Goal: Check status

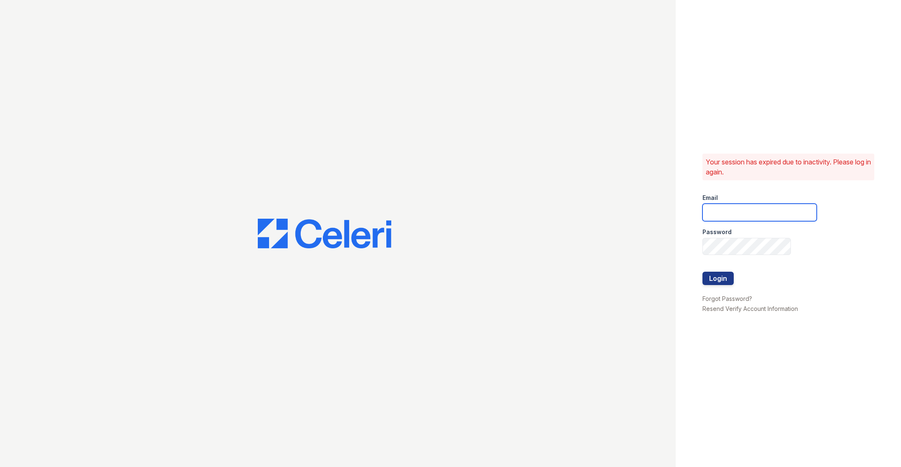
click at [740, 210] on input "email" at bounding box center [760, 213] width 114 height 18
type input "catherine@cobaltatl.com"
click at [720, 280] on button "Login" at bounding box center [718, 278] width 31 height 13
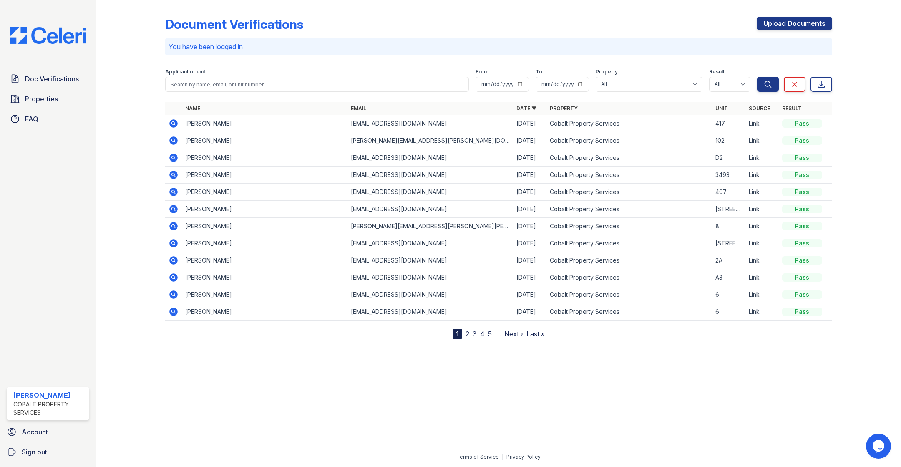
click at [174, 121] on icon at bounding box center [173, 123] width 8 height 8
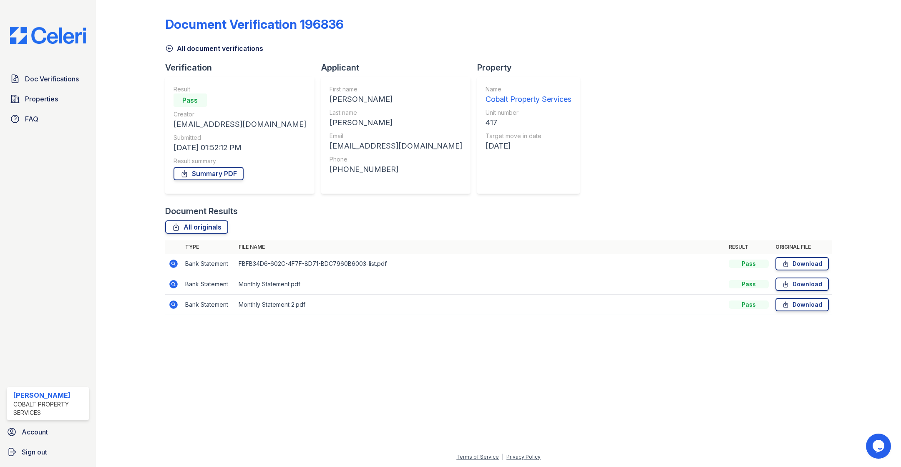
click at [176, 262] on icon at bounding box center [173, 264] width 8 height 8
